Goal: Navigation & Orientation: Find specific page/section

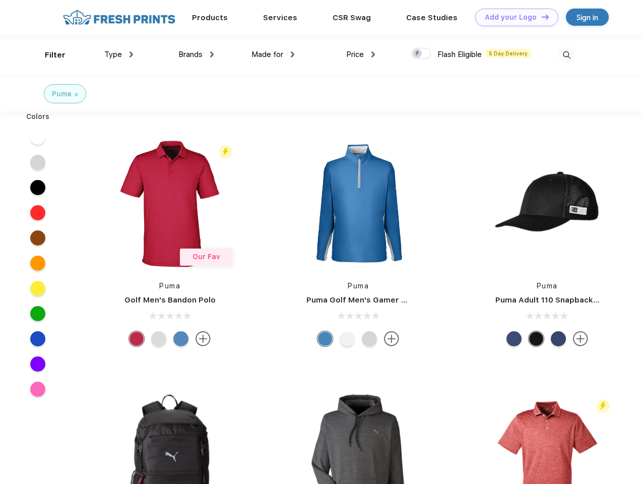
click at [513, 17] on link "Add your Logo Design Tool" at bounding box center [516, 18] width 83 height 18
click at [0, 0] on div "Design Tool" at bounding box center [0, 0] width 0 height 0
click at [541, 17] on link "Add your Logo Design Tool" at bounding box center [516, 18] width 83 height 18
click at [48, 55] on div "Filter" at bounding box center [55, 55] width 21 height 12
click at [119, 54] on span "Type" at bounding box center [113, 54] width 18 height 9
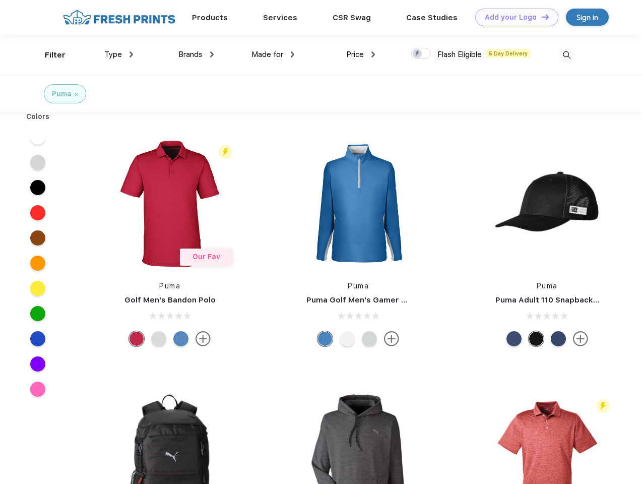
click at [196, 54] on span "Brands" at bounding box center [190, 54] width 24 height 9
click at [273, 54] on span "Made for" at bounding box center [267, 54] width 32 height 9
click at [361, 54] on span "Price" at bounding box center [355, 54] width 18 height 9
click at [421, 54] on div at bounding box center [421, 53] width 20 height 11
click at [418, 54] on input "checkbox" at bounding box center [414, 50] width 7 height 7
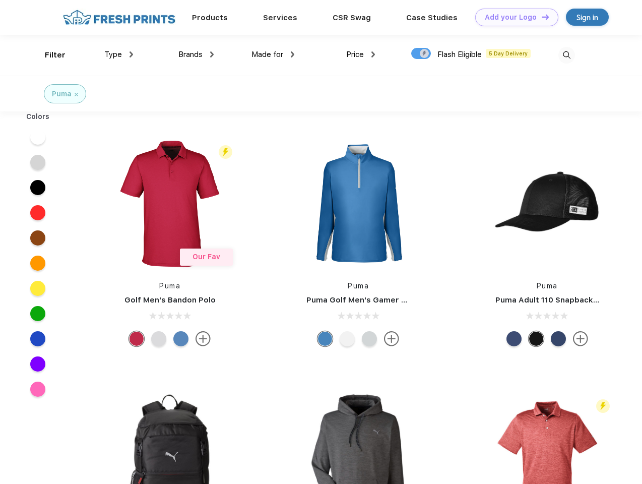
click at [566, 55] on img at bounding box center [566, 55] width 17 height 17
